Goal: Task Accomplishment & Management: Manage account settings

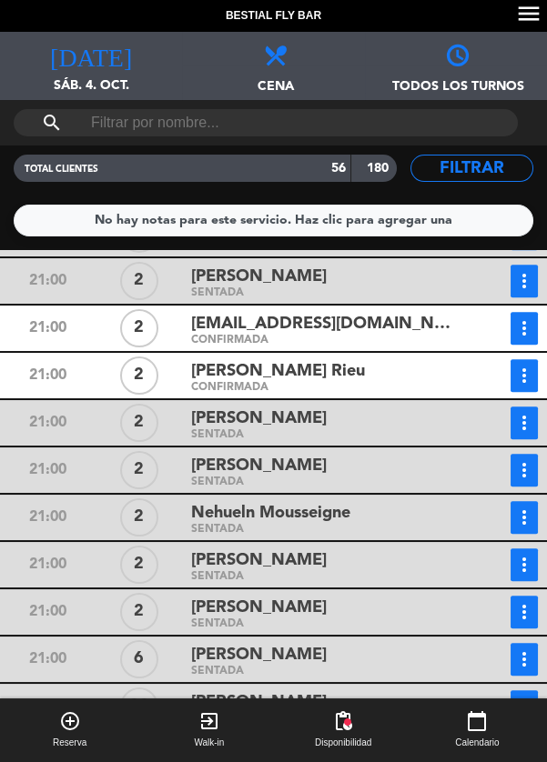
scroll to position [2213, 0]
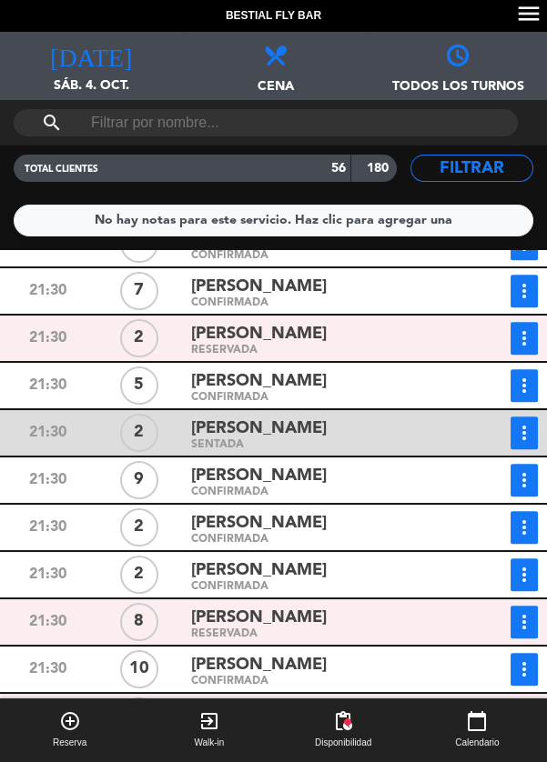
click at [528, 487] on icon "more_vert" at bounding box center [524, 480] width 22 height 22
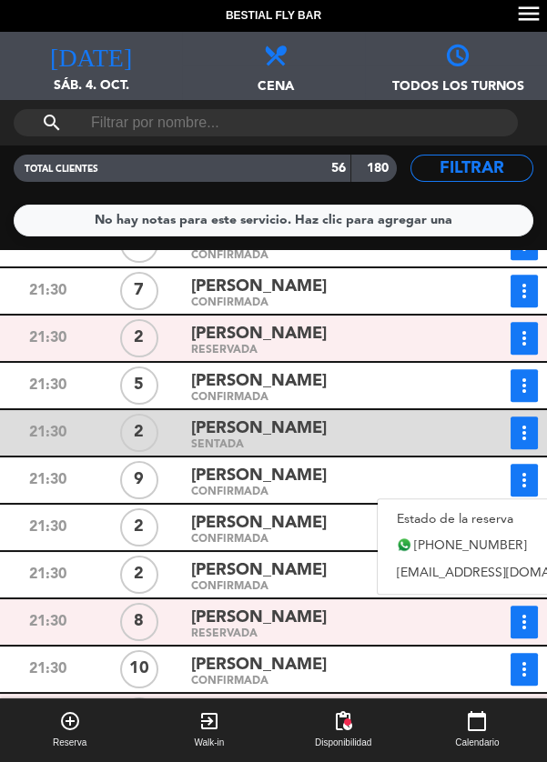
click at [502, 519] on link "Estado de la reserva" at bounding box center [505, 519] width 254 height 27
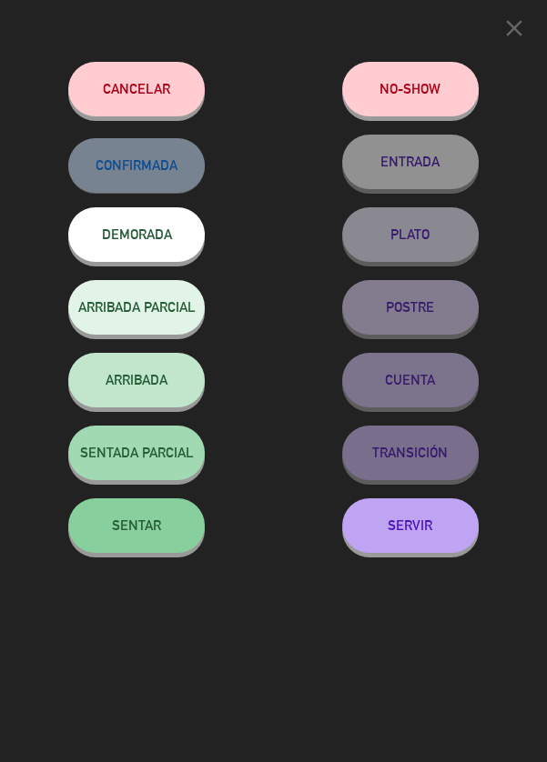
click at [121, 543] on button "SENTAR" at bounding box center [136, 526] width 136 height 55
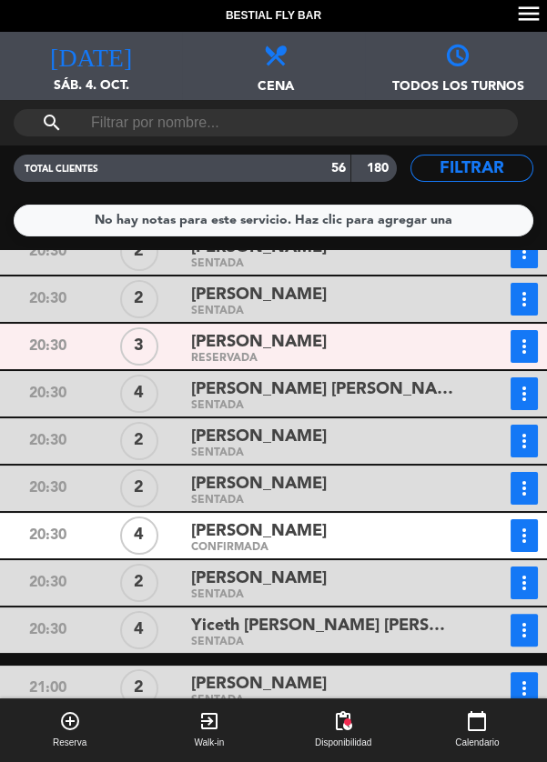
scroll to position [592, 0]
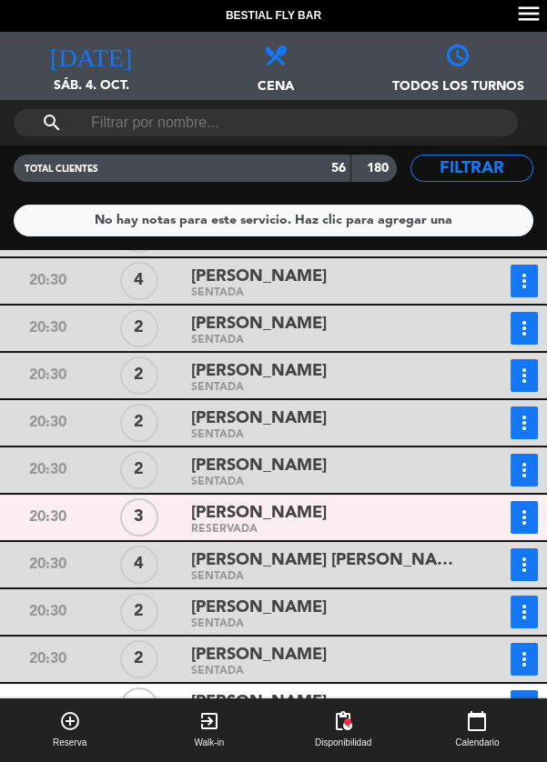
click at [519, 507] on icon "more_vert" at bounding box center [524, 518] width 22 height 22
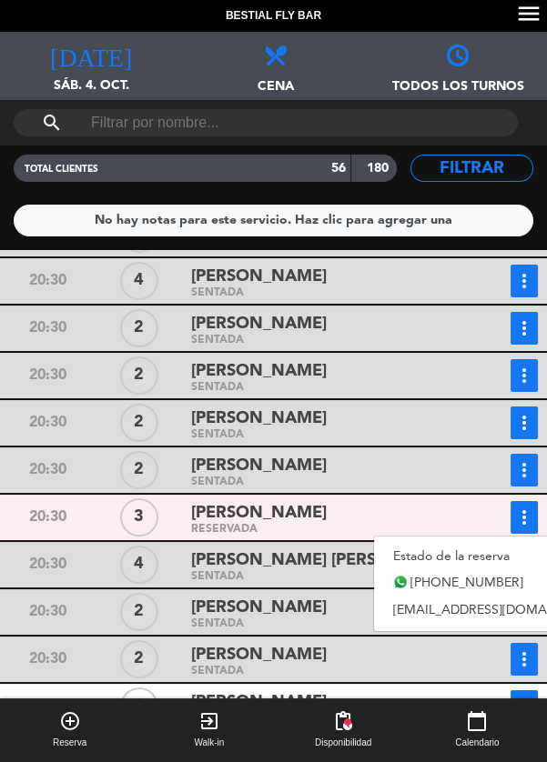
click at [468, 543] on link "Estado de la reserva" at bounding box center [501, 556] width 254 height 27
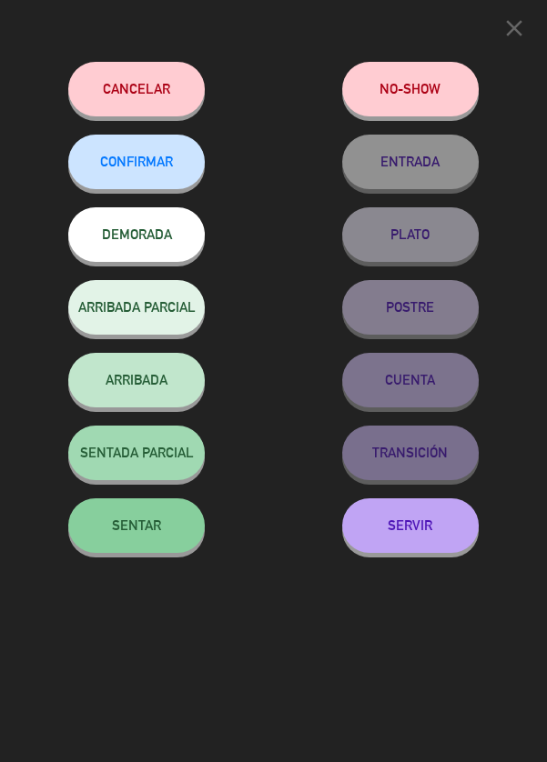
click at [138, 549] on button "SENTAR" at bounding box center [136, 526] width 136 height 55
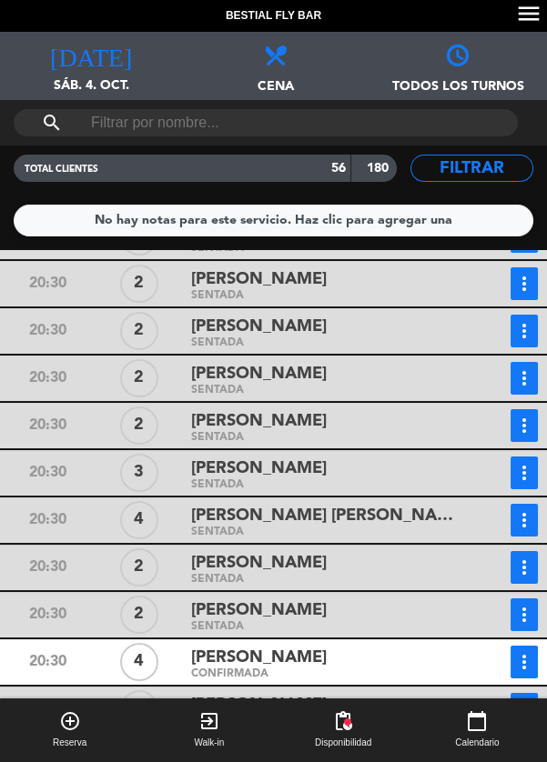
scroll to position [695, 0]
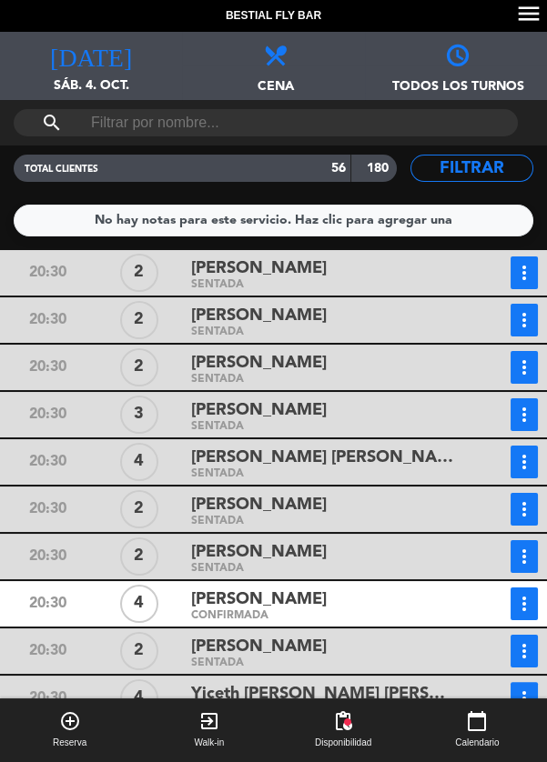
click at [522, 593] on icon "more_vert" at bounding box center [524, 604] width 22 height 22
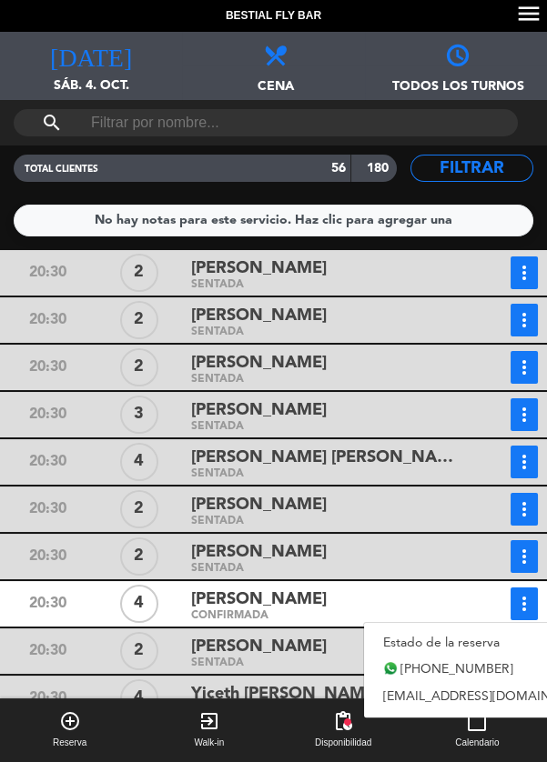
click at [422, 630] on link "Estado de la reserva" at bounding box center [491, 643] width 254 height 27
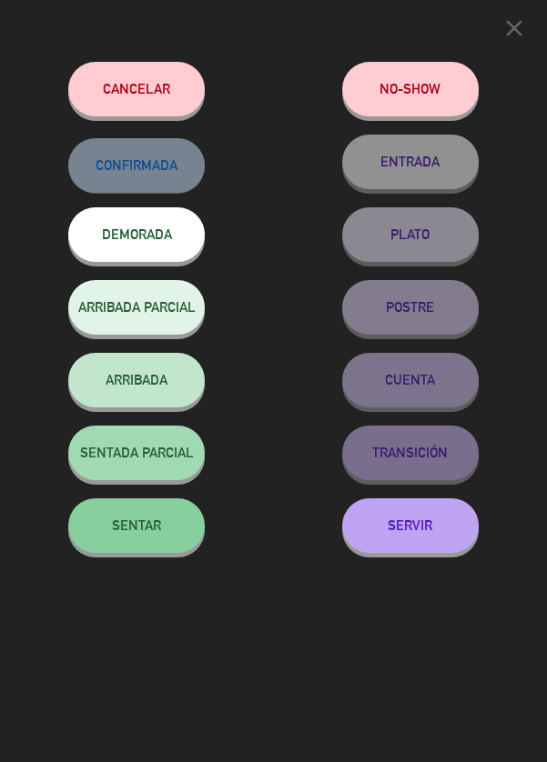
click at [147, 540] on button "SENTAR" at bounding box center [136, 526] width 136 height 55
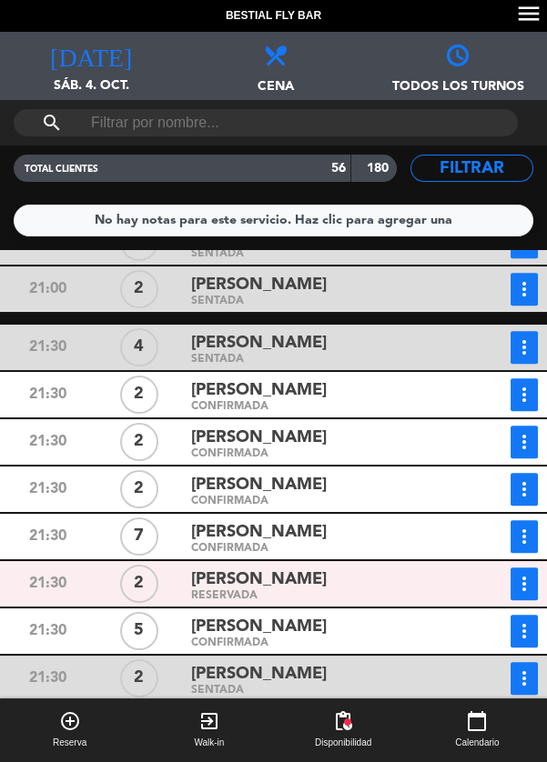
scroll to position [2131, 0]
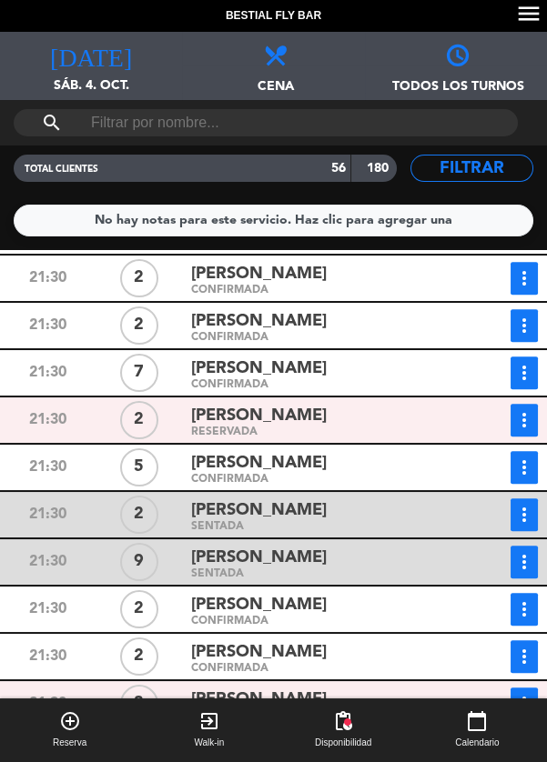
click at [546, 706] on button "calendar_today Calendario" at bounding box center [477, 731] width 139 height 64
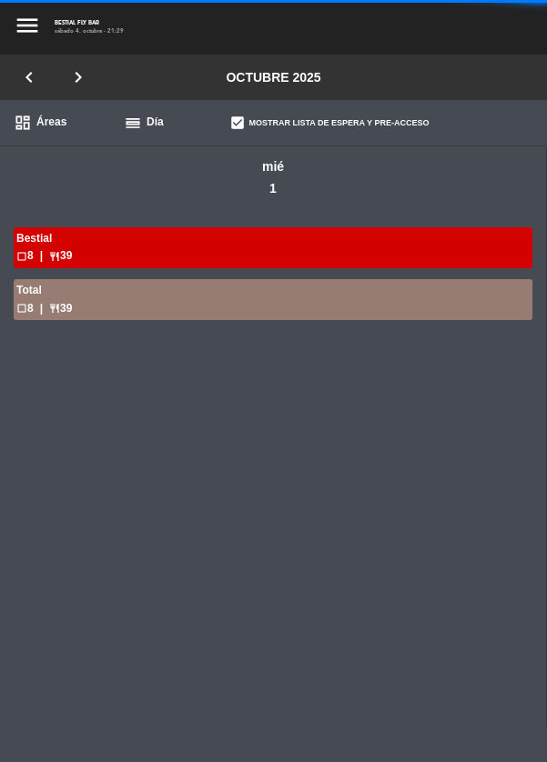
scroll to position [0, 1640]
